Goal: Navigation & Orientation: Find specific page/section

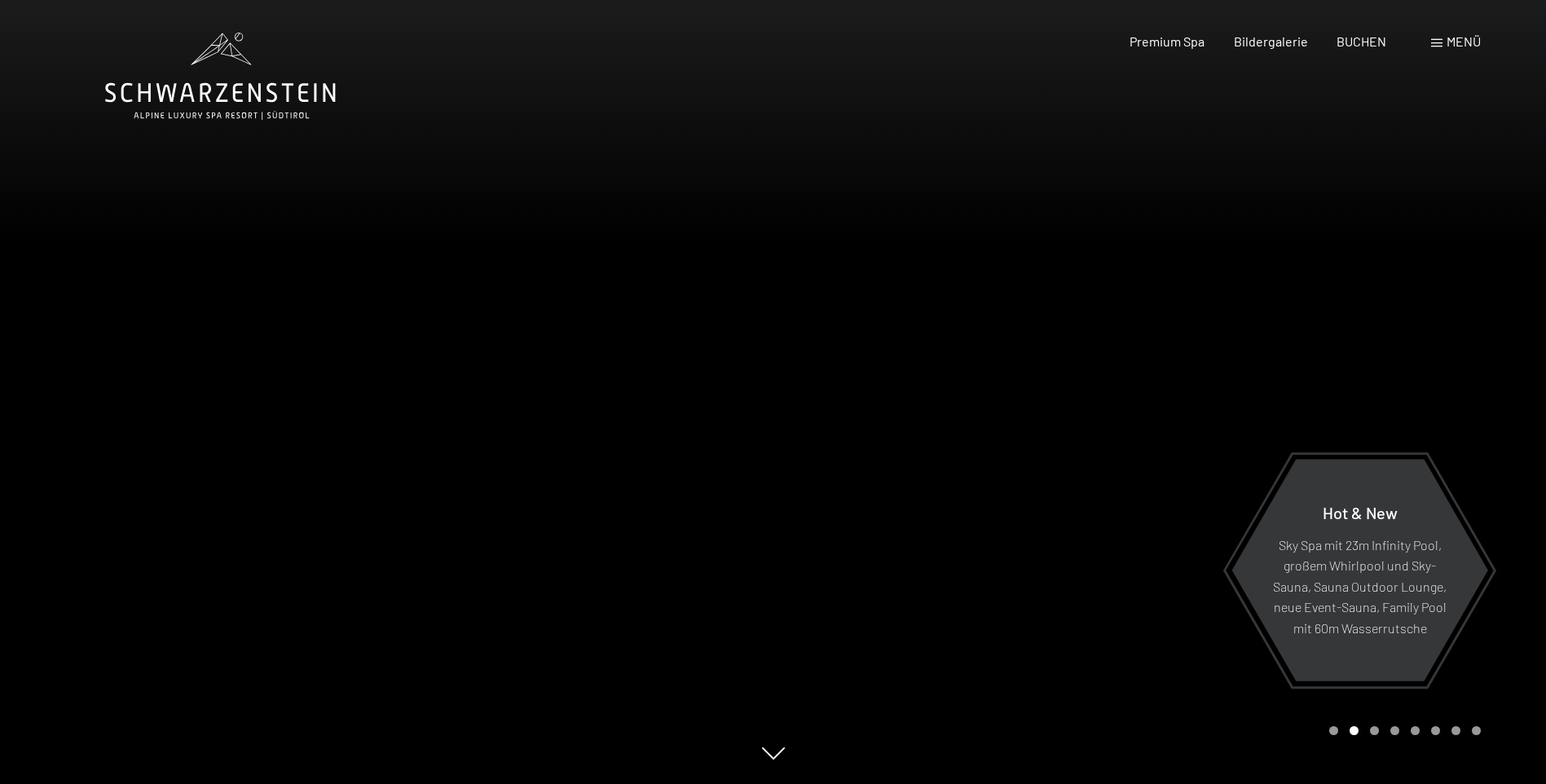
click at [208, 96] on icon at bounding box center [220, 76] width 231 height 87
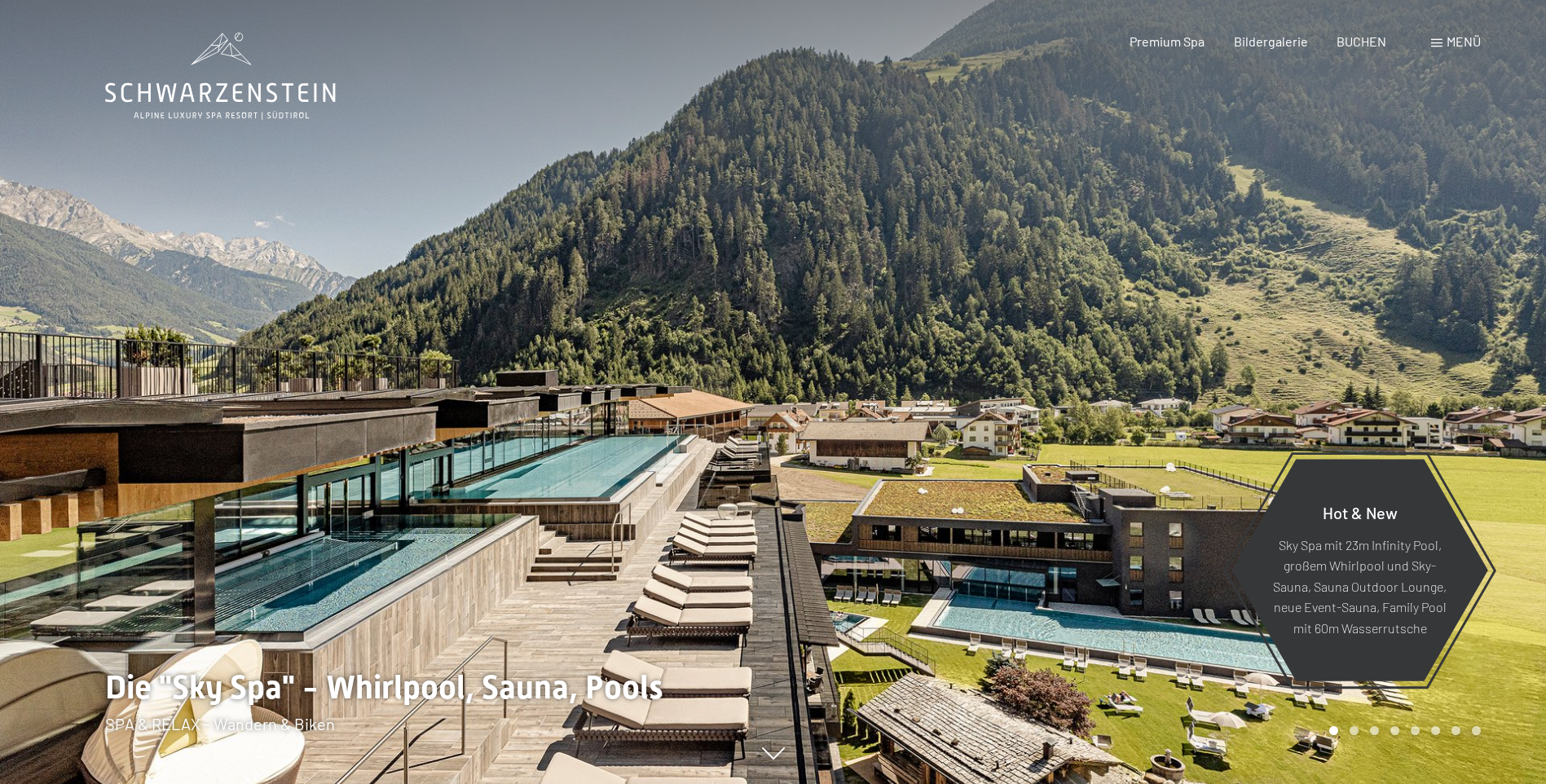
click at [1461, 42] on span "Menü" at bounding box center [1464, 41] width 34 height 15
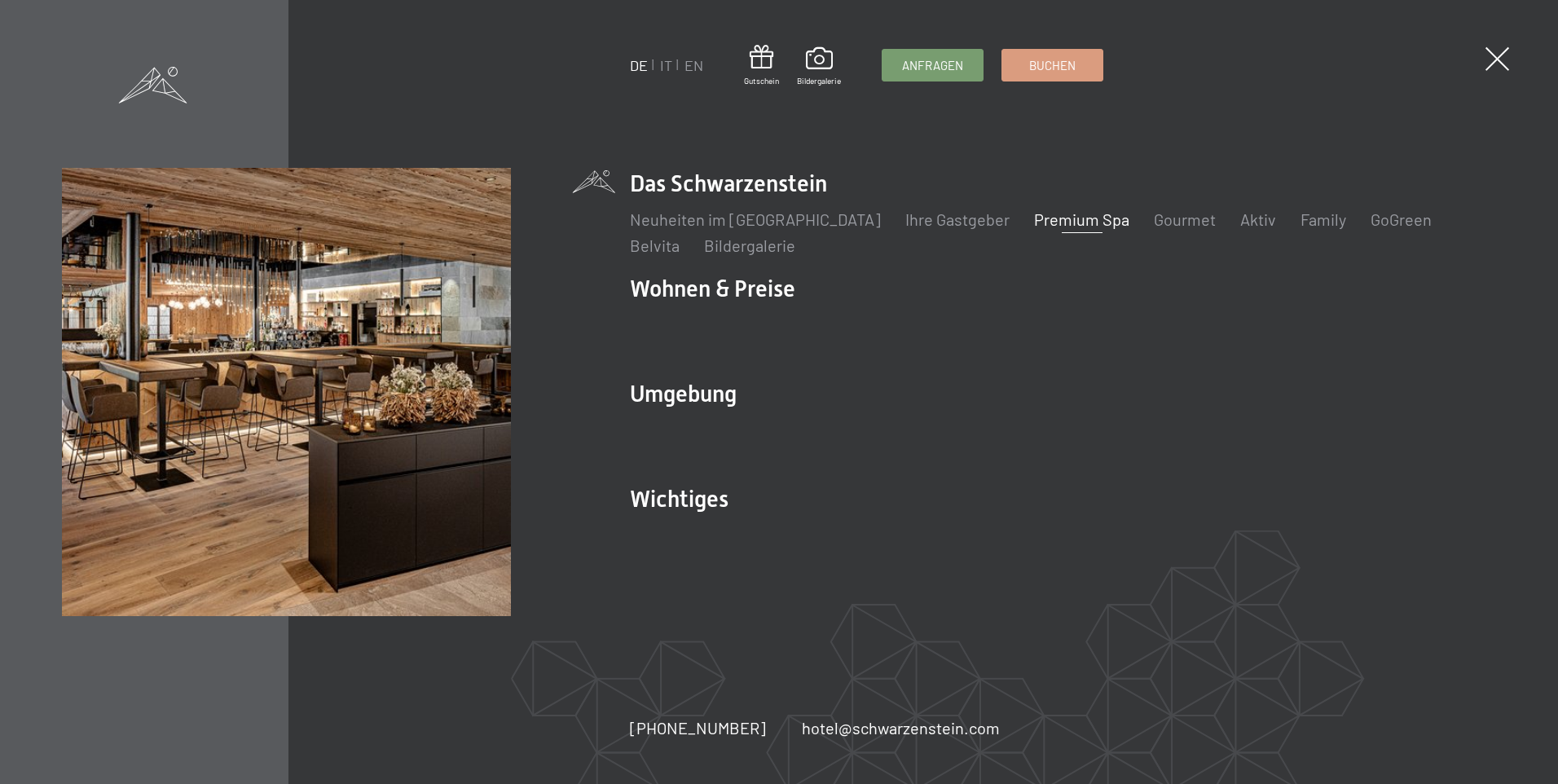
click at [1034, 218] on link "Premium Spa" at bounding box center [1082, 219] width 96 height 19
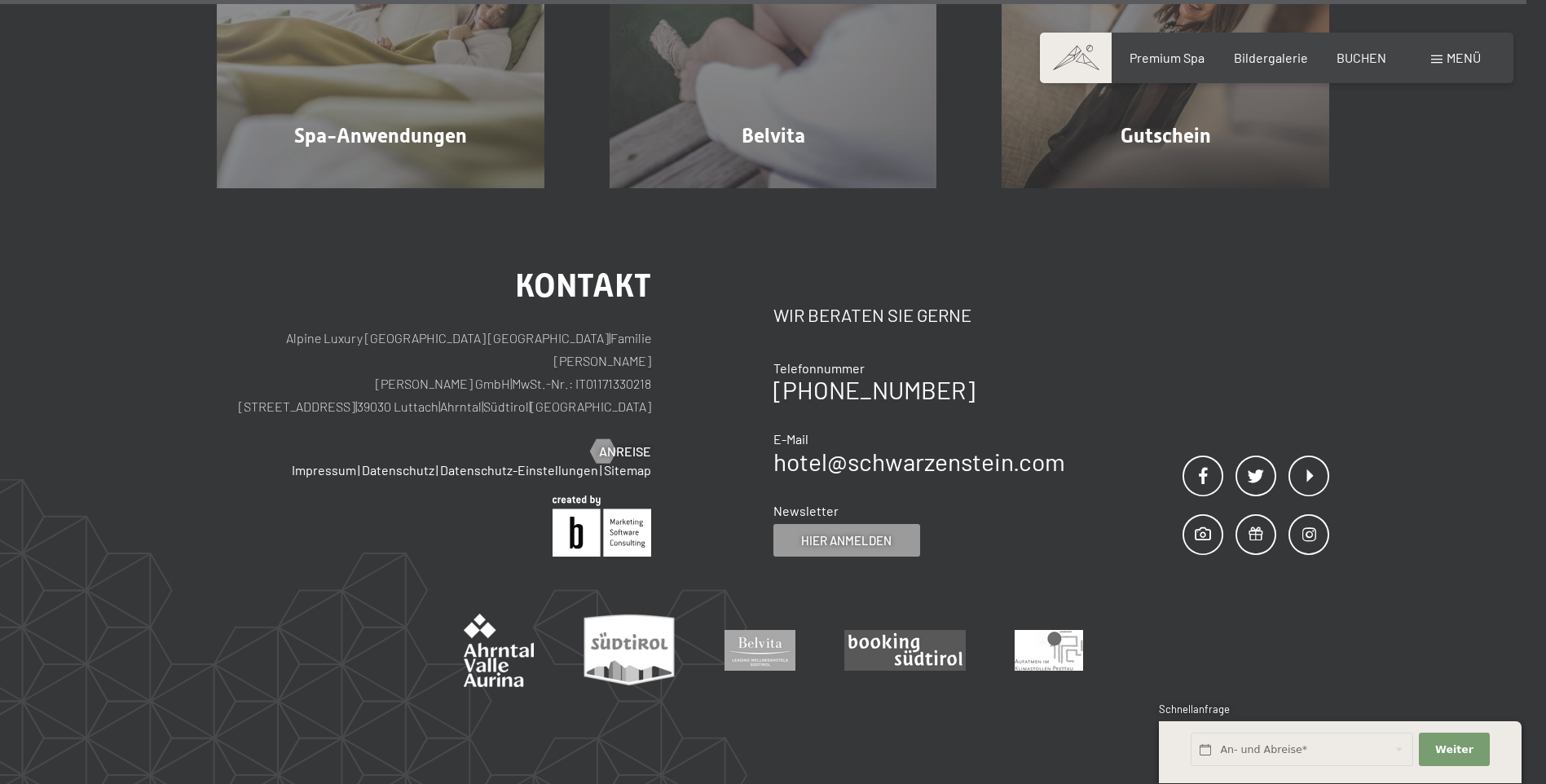
scroll to position [10504, 0]
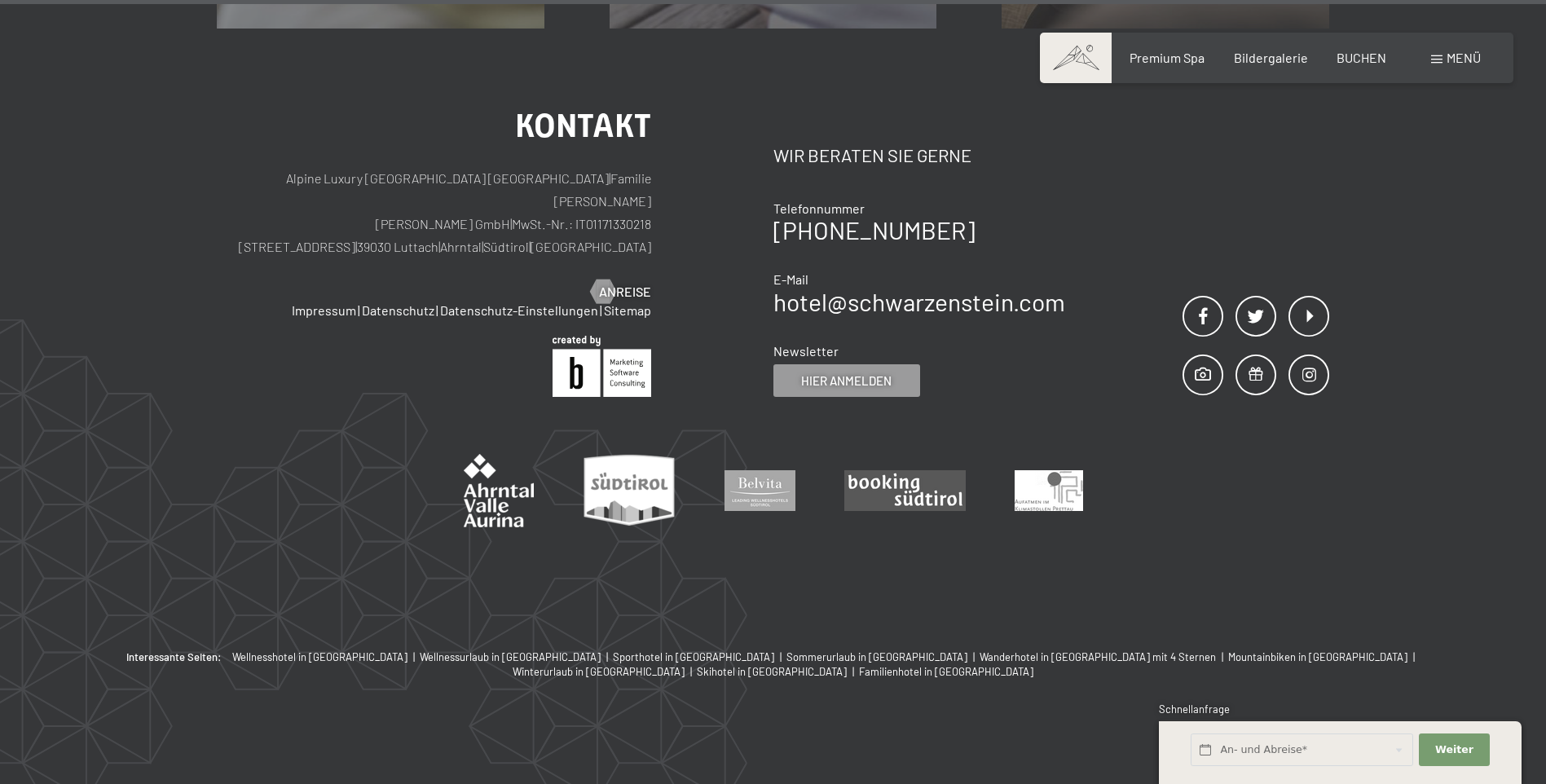
click at [1428, 60] on div "Buchen Anfragen Premium Spa Bildergalerie BUCHEN Menü DE IT EN Gutschein Bilder…" at bounding box center [1276, 57] width 409 height 18
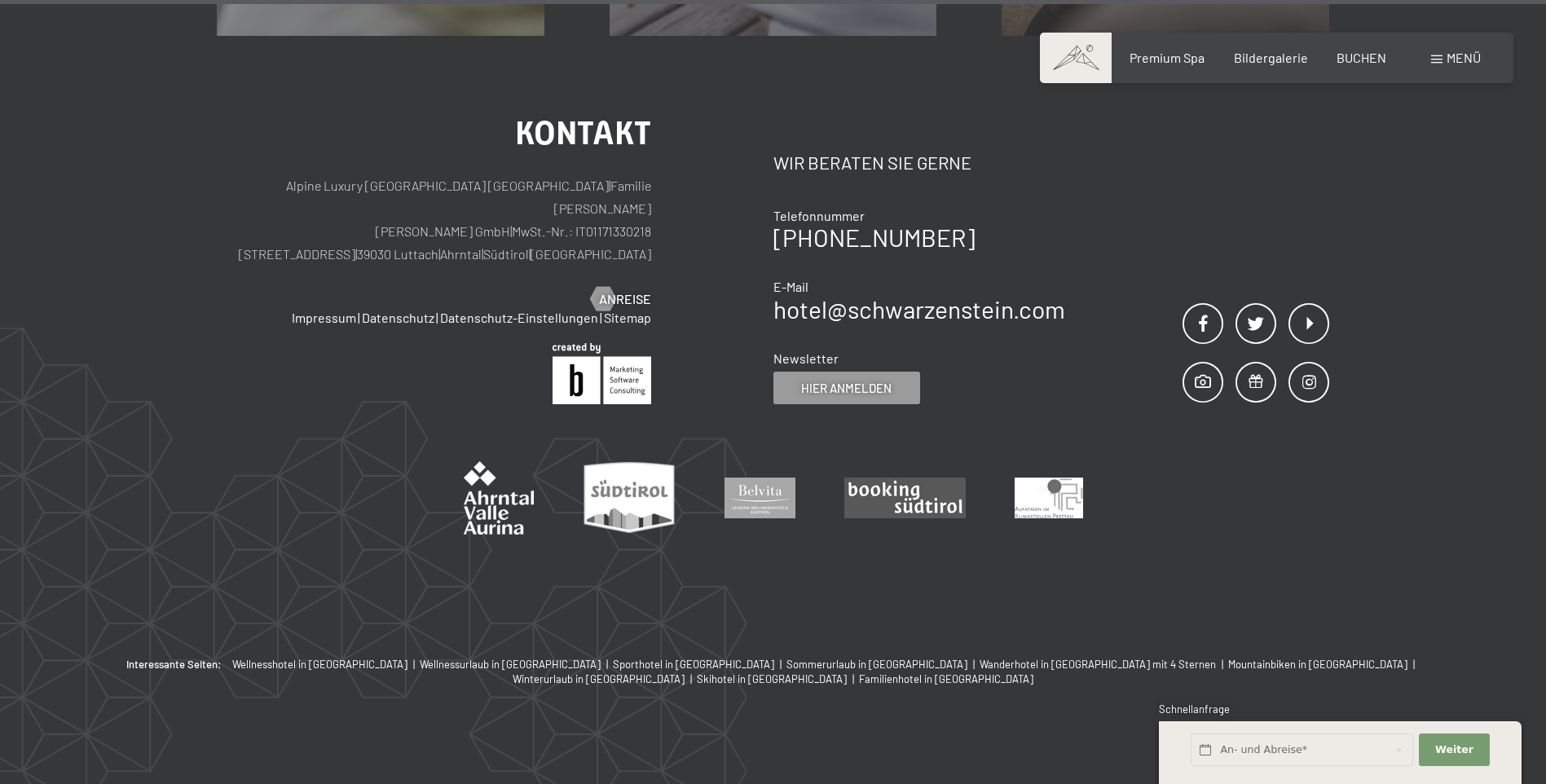
click at [1445, 58] on div "Menü" at bounding box center [1456, 57] width 50 height 18
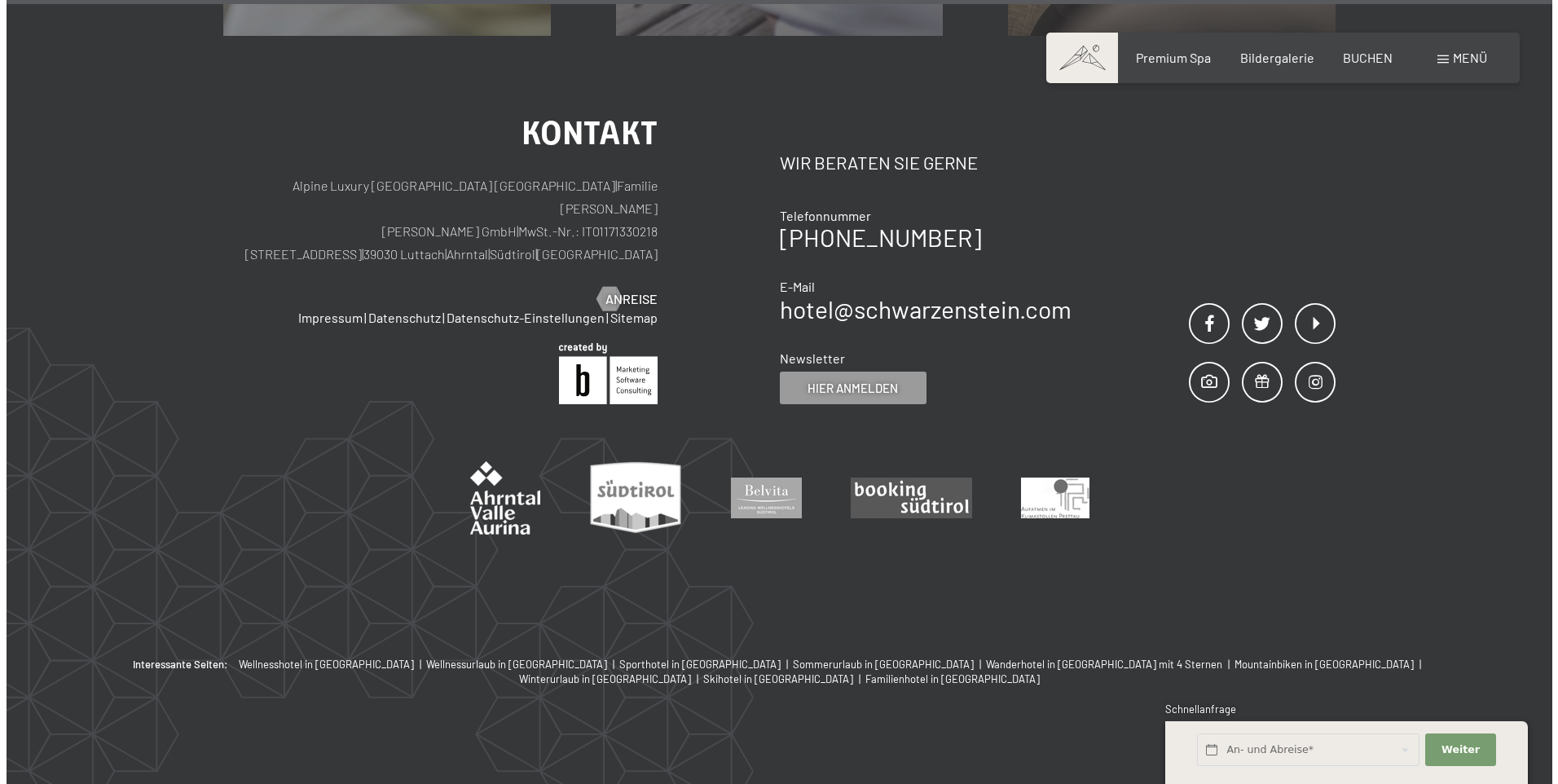
scroll to position [10531, 0]
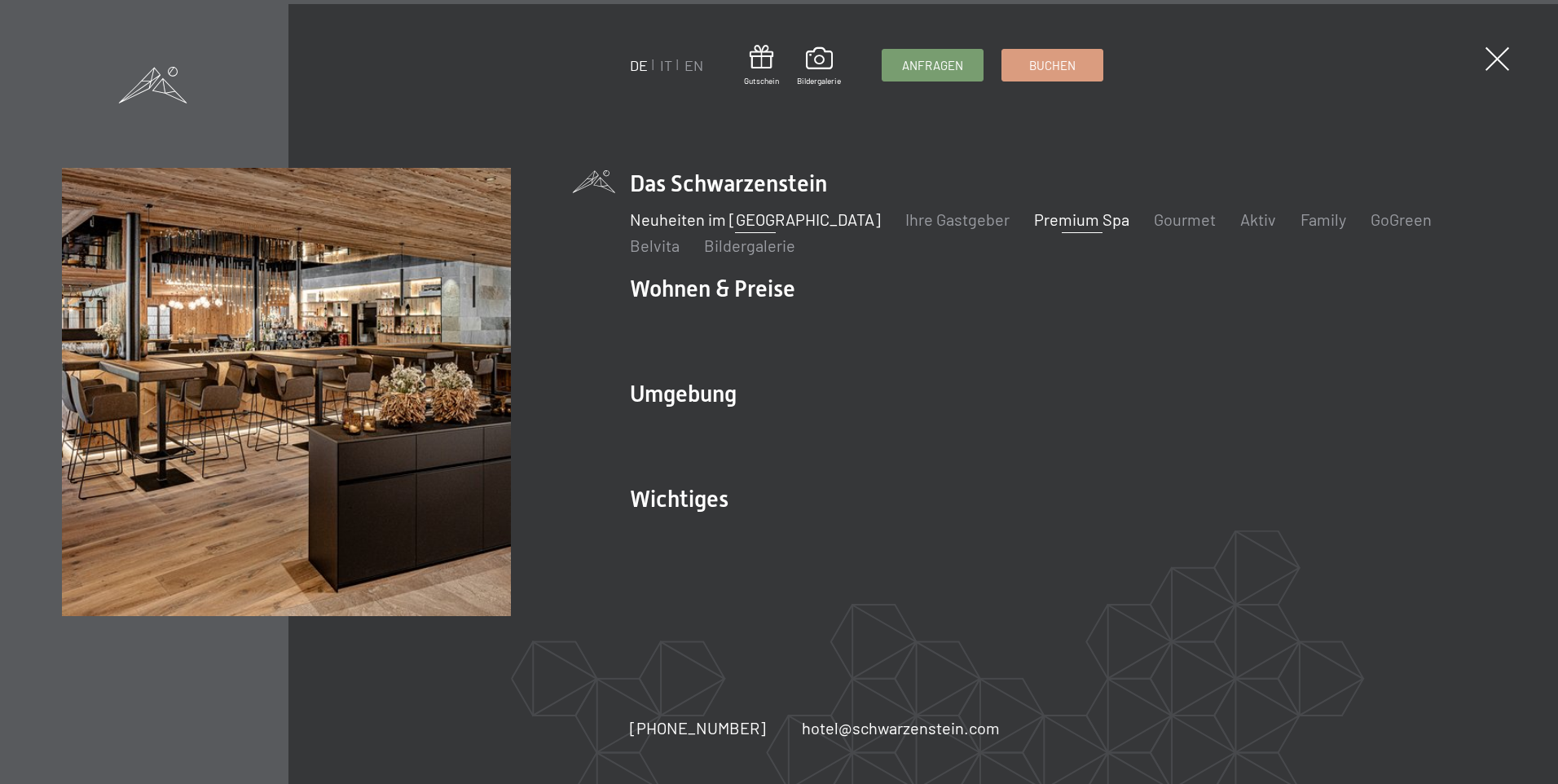
click at [759, 221] on link "Neuheiten im [GEOGRAPHIC_DATA]" at bounding box center [756, 219] width 251 height 19
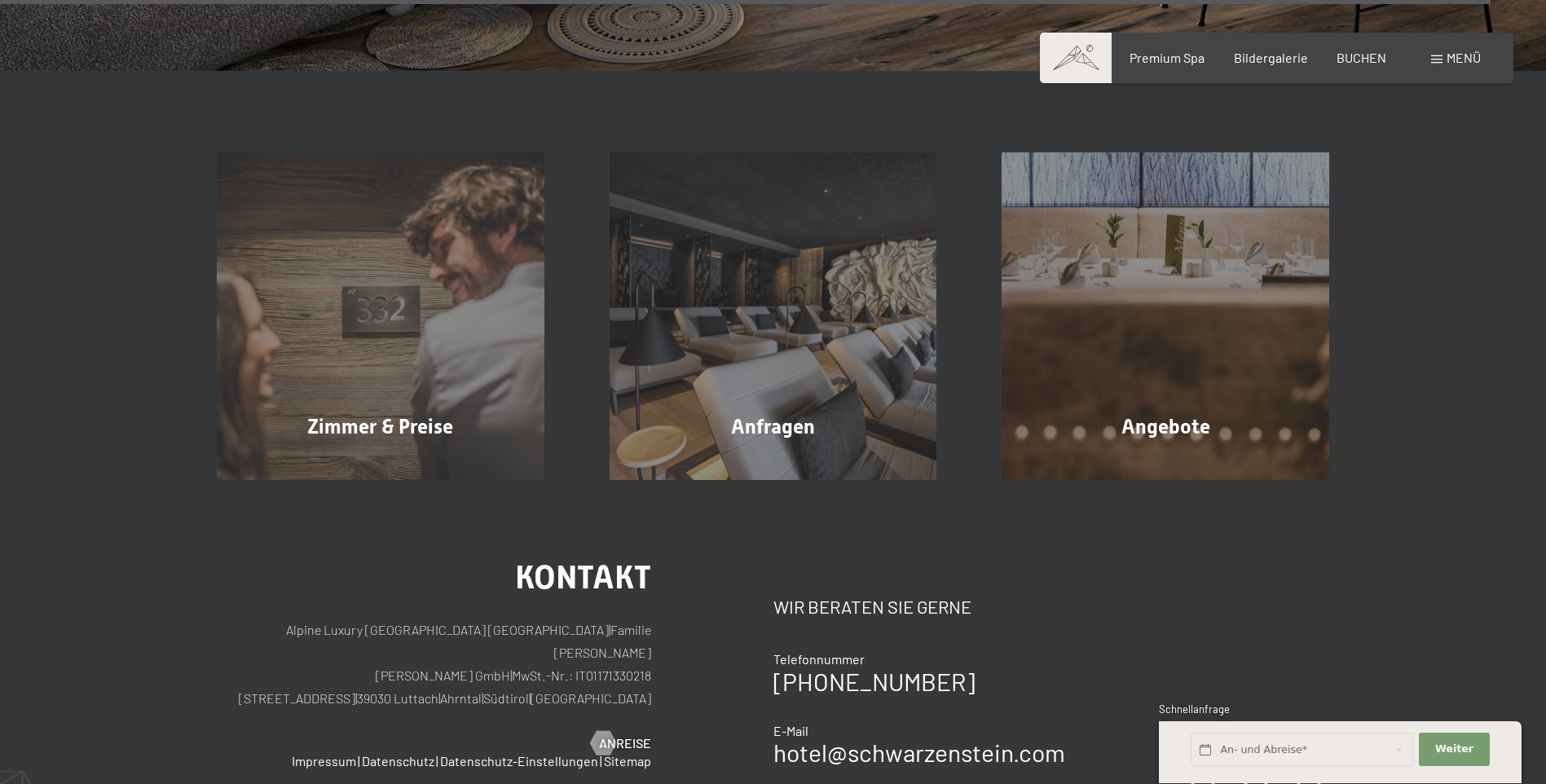
scroll to position [6679, 0]
